Goal: Check status: Check status

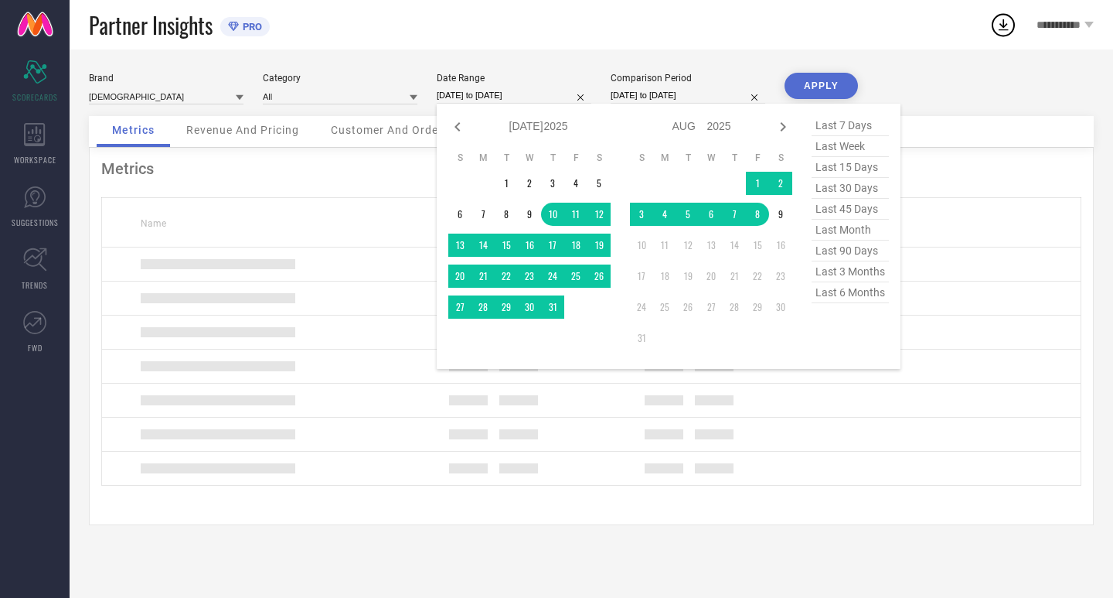
select select "6"
select select "2025"
select select "7"
select select "2025"
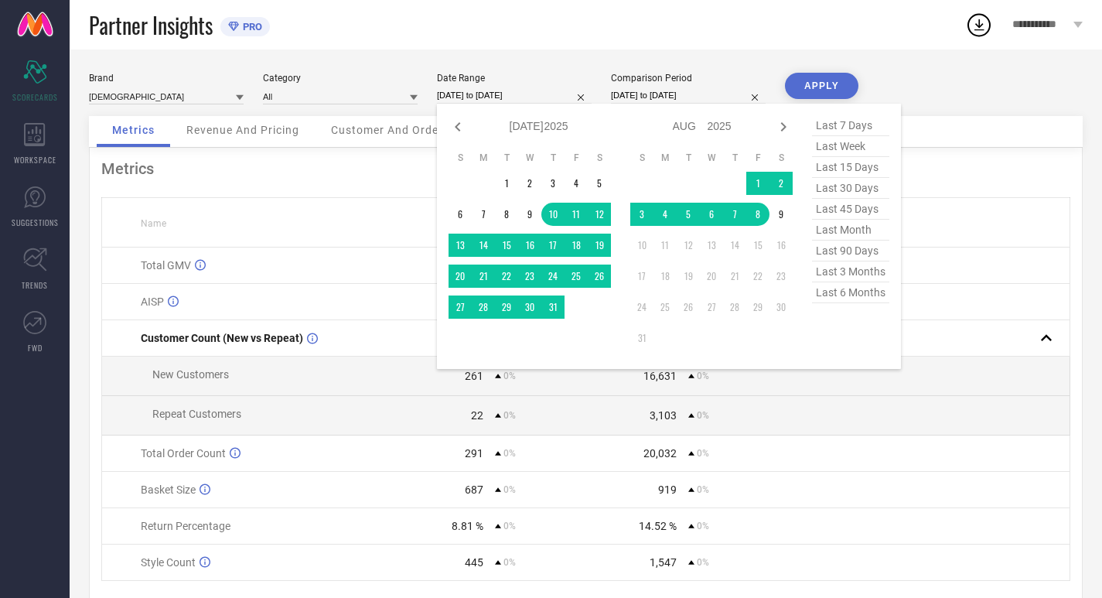
click at [875, 184] on span "last 30 days" at bounding box center [850, 188] width 77 height 21
type input "[DATE] to [DATE]"
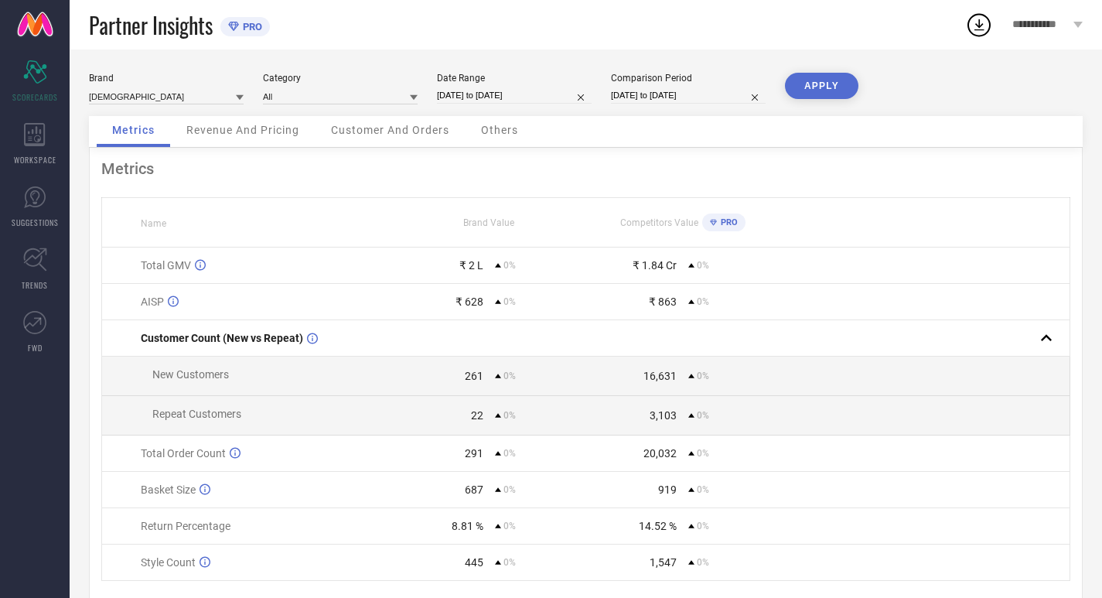
click at [720, 94] on input "[DATE] to [DATE]" at bounding box center [688, 95] width 155 height 16
select select "6"
select select "2025"
select select "7"
select select "2025"
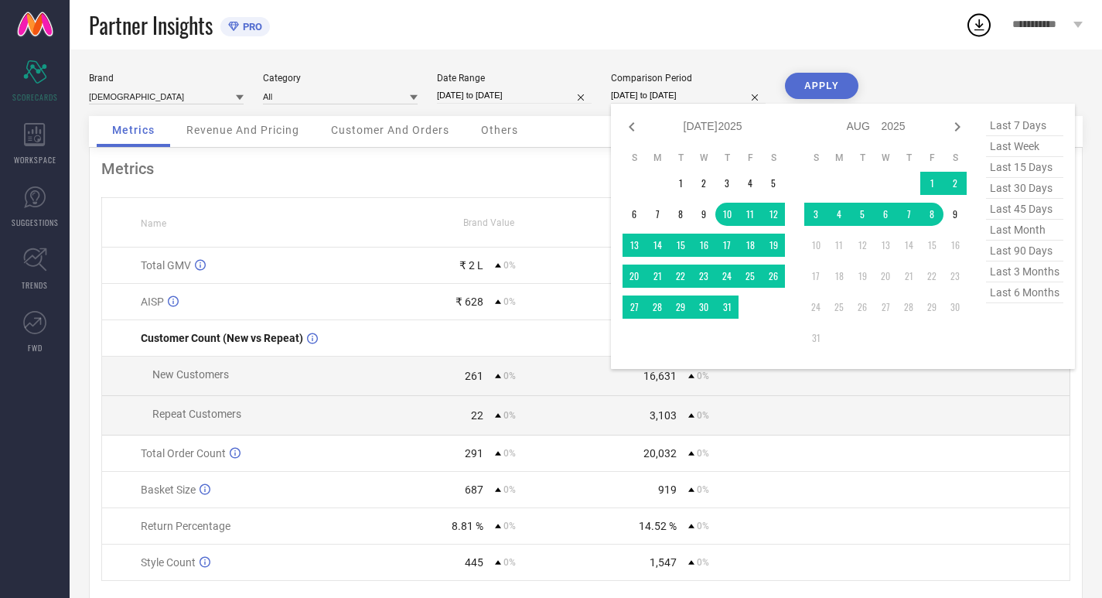
click at [1020, 190] on span "last 30 days" at bounding box center [1024, 188] width 77 height 21
type input "[DATE] to [DATE]"
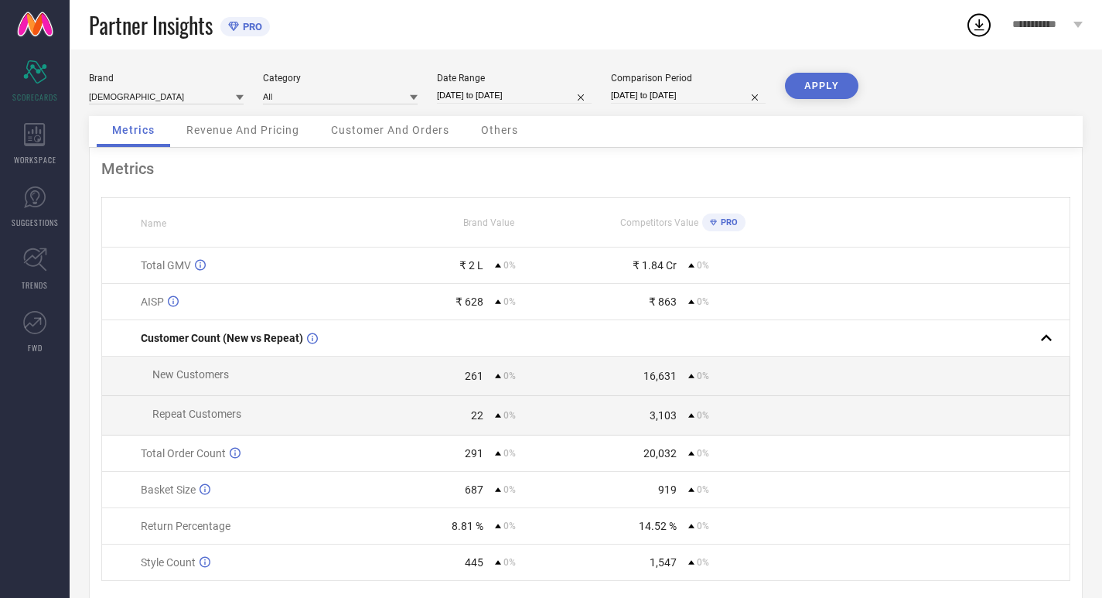
click at [803, 83] on button "APPLY" at bounding box center [821, 86] width 73 height 26
click at [45, 128] on icon at bounding box center [34, 134] width 21 height 23
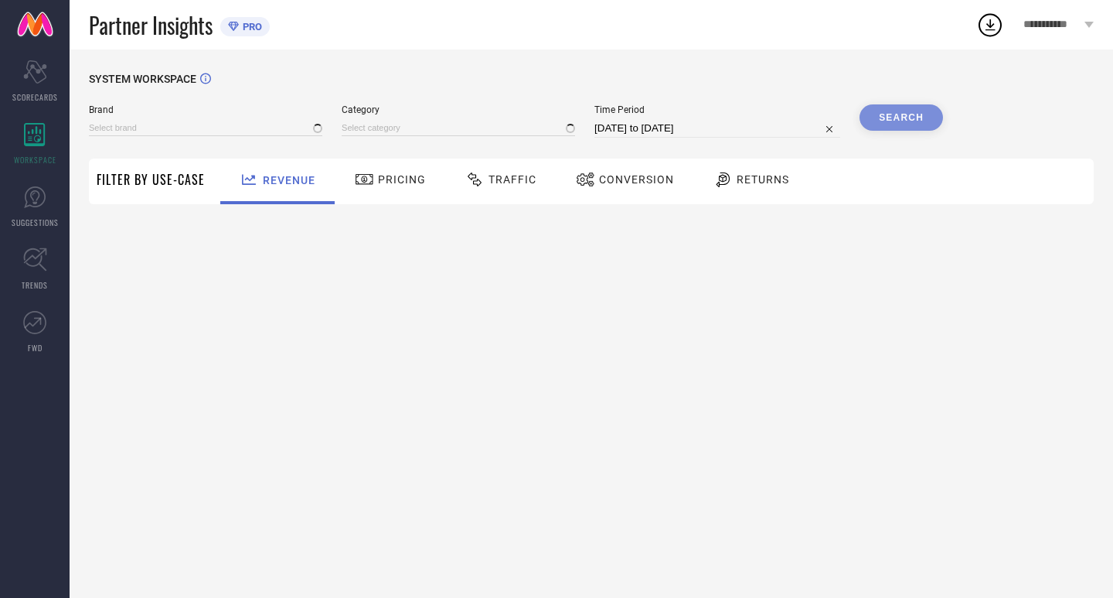
type input "[DEMOGRAPHIC_DATA]"
type input "All"
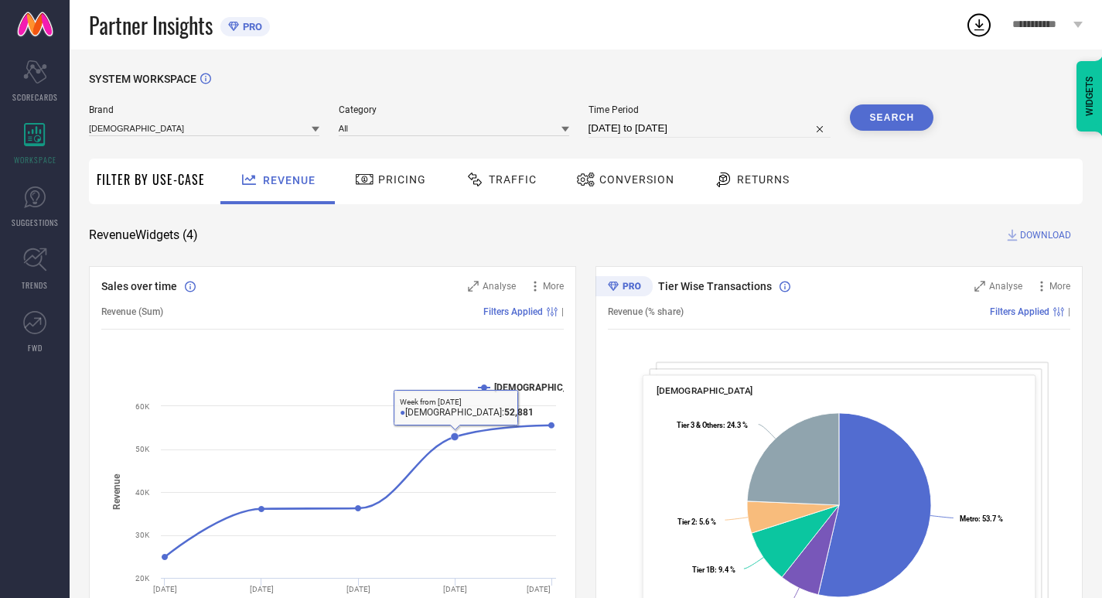
click at [392, 182] on span "Pricing" at bounding box center [402, 179] width 48 height 12
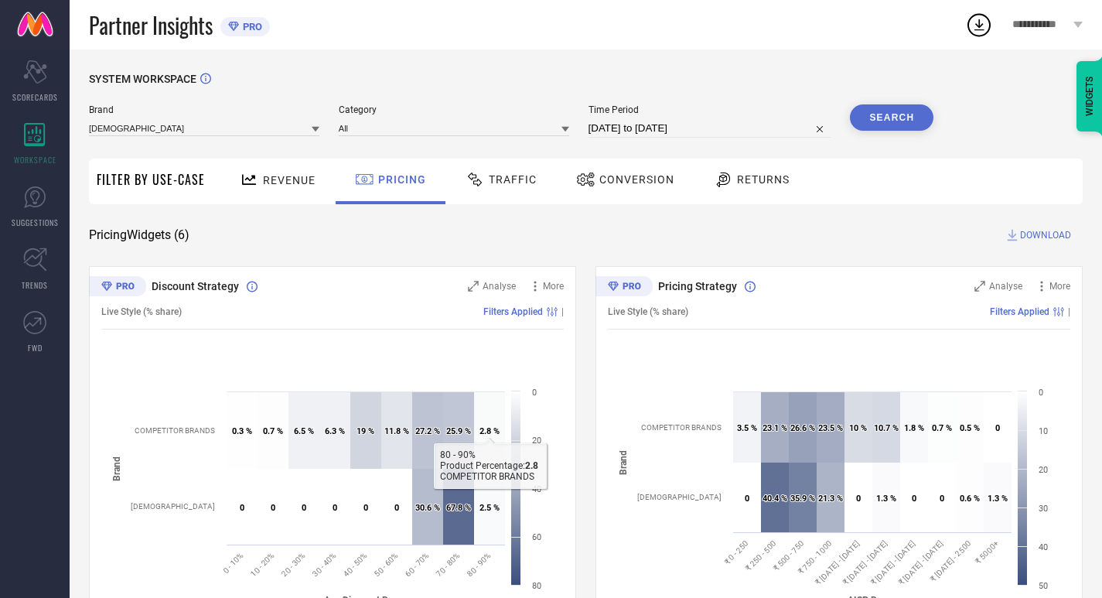
click at [491, 196] on div "Traffic" at bounding box center [501, 181] width 110 height 46
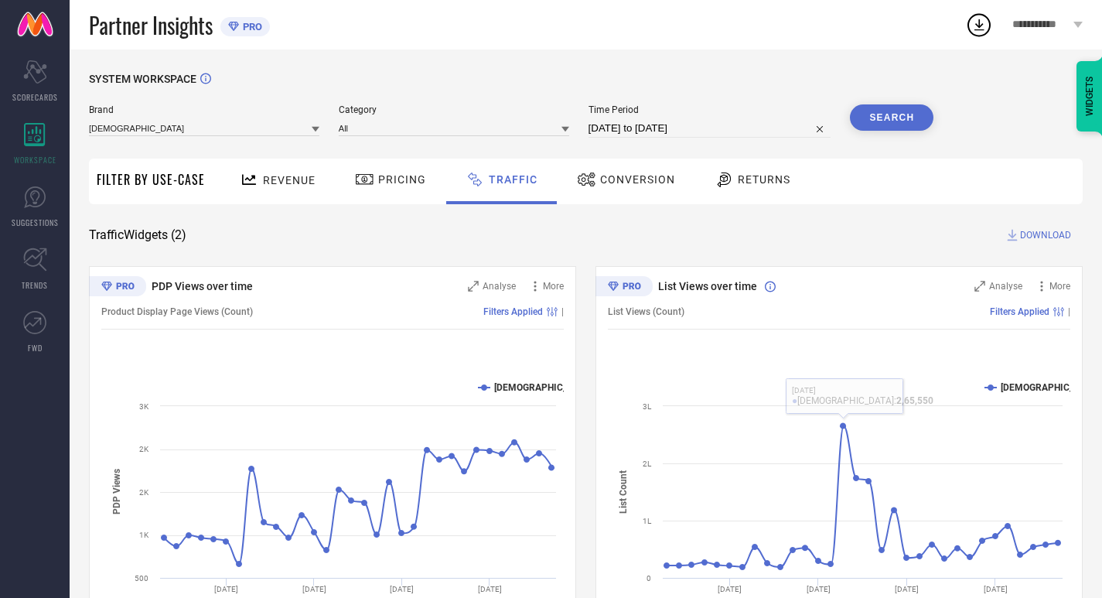
click at [642, 190] on div "Conversion" at bounding box center [626, 179] width 106 height 26
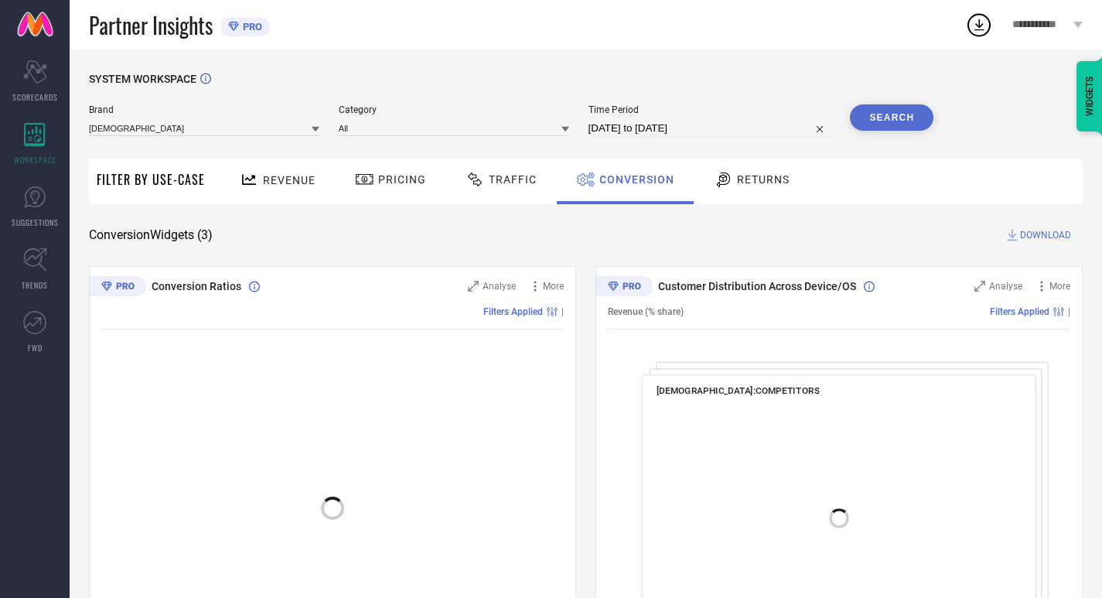
click at [730, 180] on div at bounding box center [724, 179] width 23 height 19
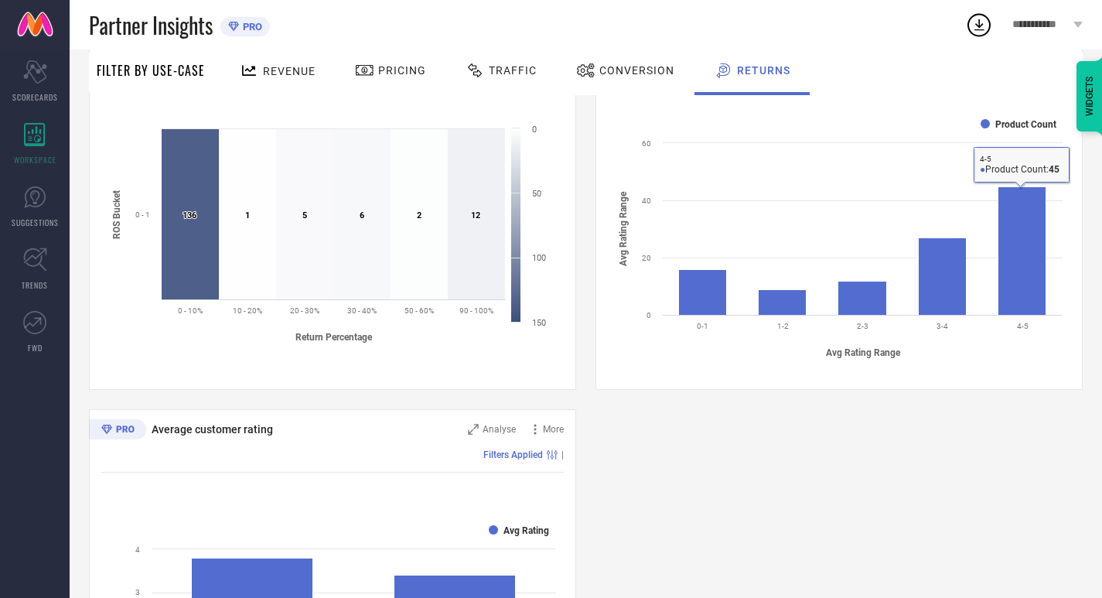
scroll to position [683, 0]
